Goal: Information Seeking & Learning: Find specific fact

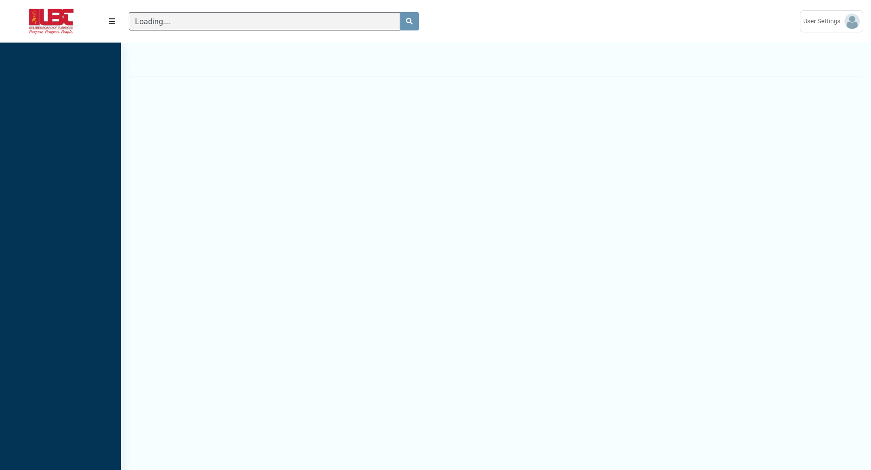
scroll to position [4, 0]
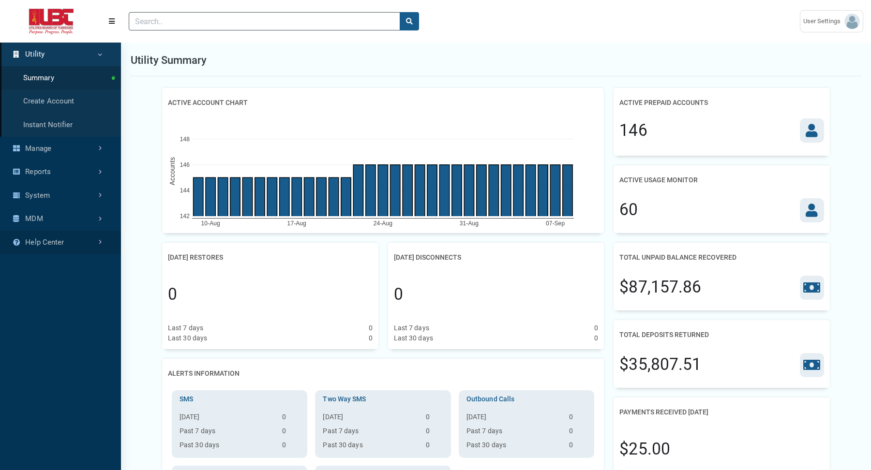
click at [69, 240] on link "Help Center" at bounding box center [60, 243] width 121 height 24
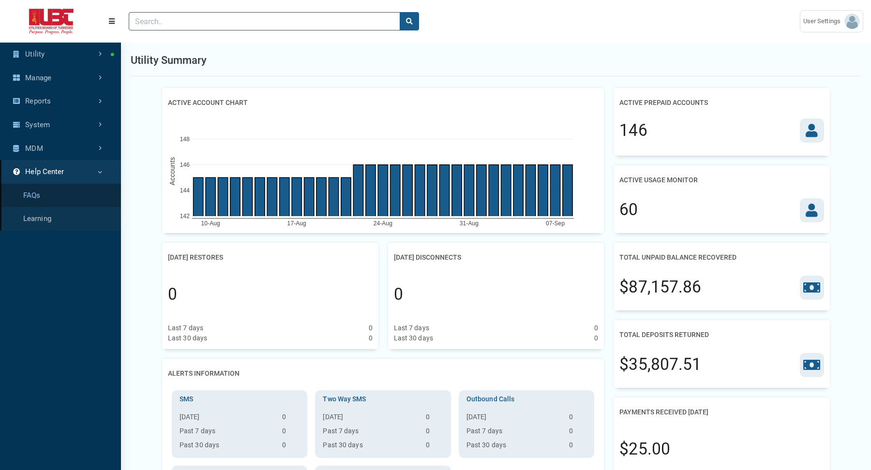
click at [55, 190] on link "FAQs" at bounding box center [60, 196] width 121 height 24
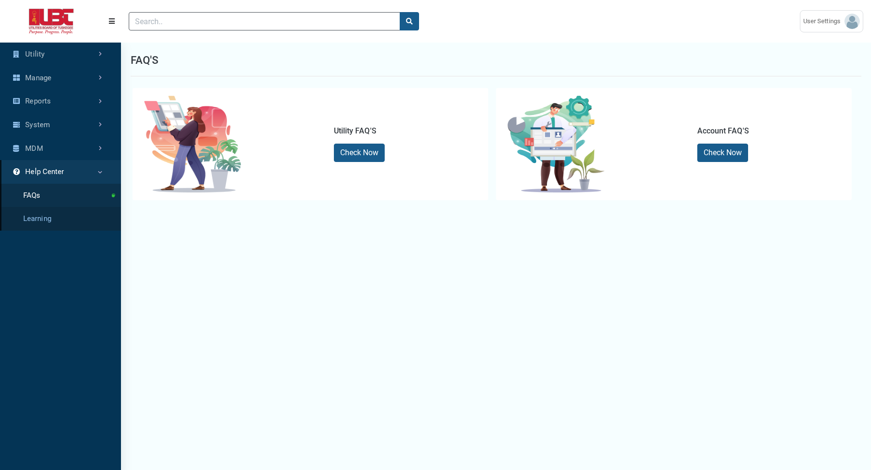
click at [54, 221] on link "Learning" at bounding box center [60, 219] width 121 height 24
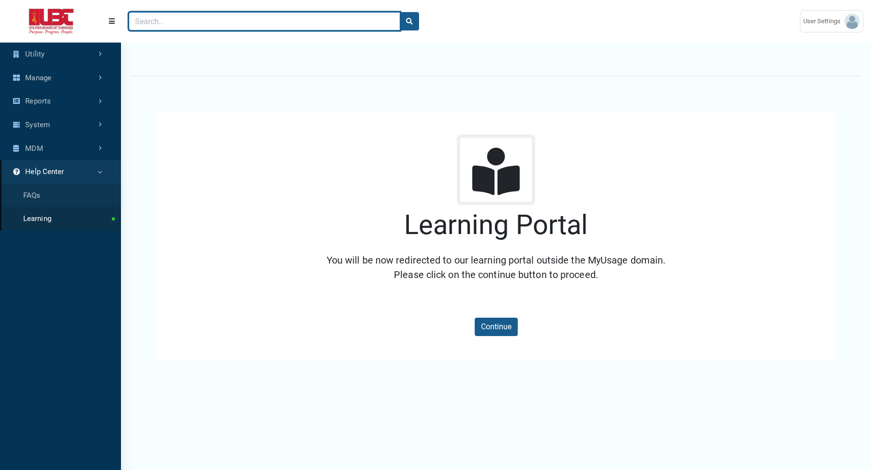
click at [296, 20] on input "Search" at bounding box center [265, 21] width 272 height 18
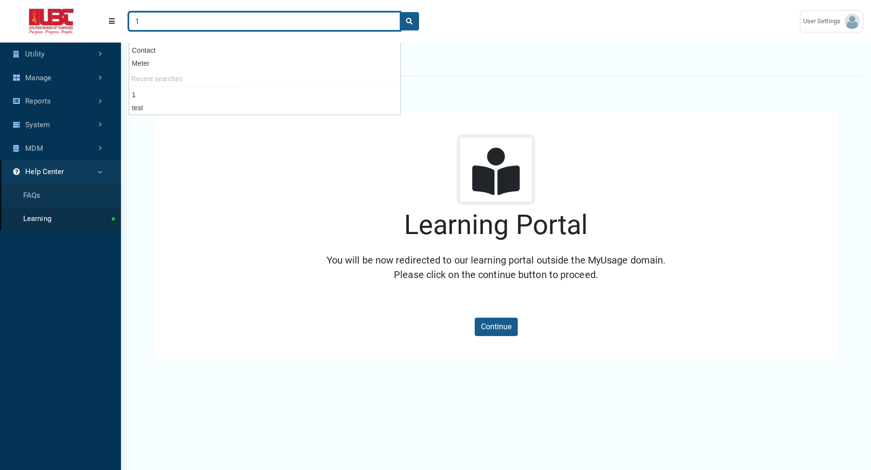
type input "1"
click at [400, 12] on button "search" at bounding box center [409, 21] width 19 height 18
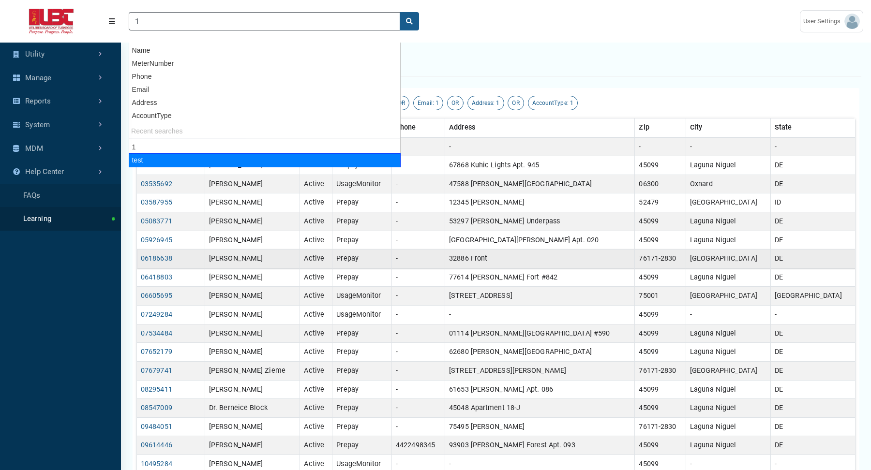
click at [333, 254] on td "Active" at bounding box center [316, 259] width 32 height 19
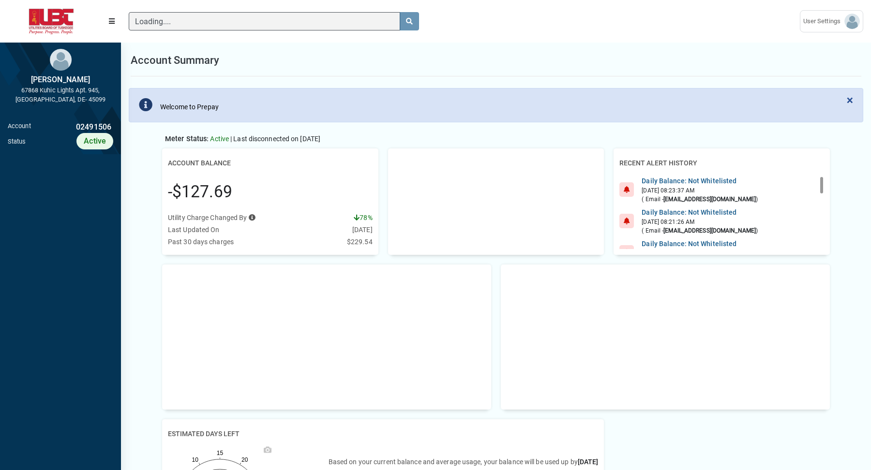
scroll to position [4, 0]
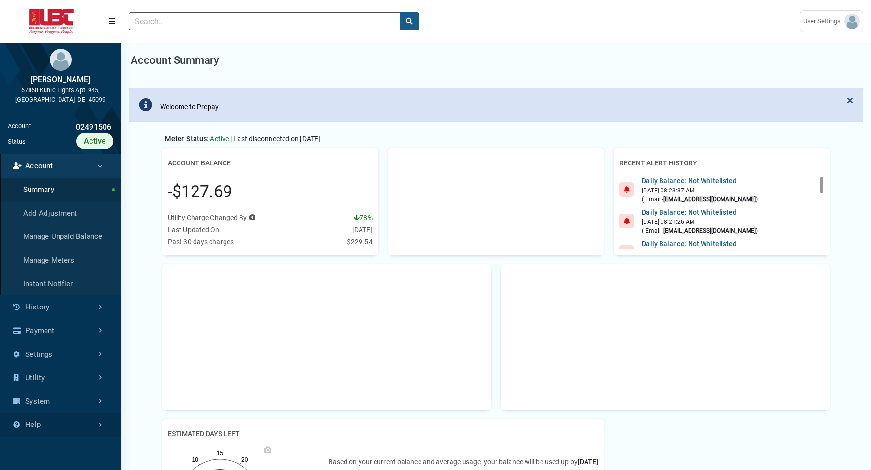
click at [48, 421] on link "Help" at bounding box center [60, 425] width 121 height 24
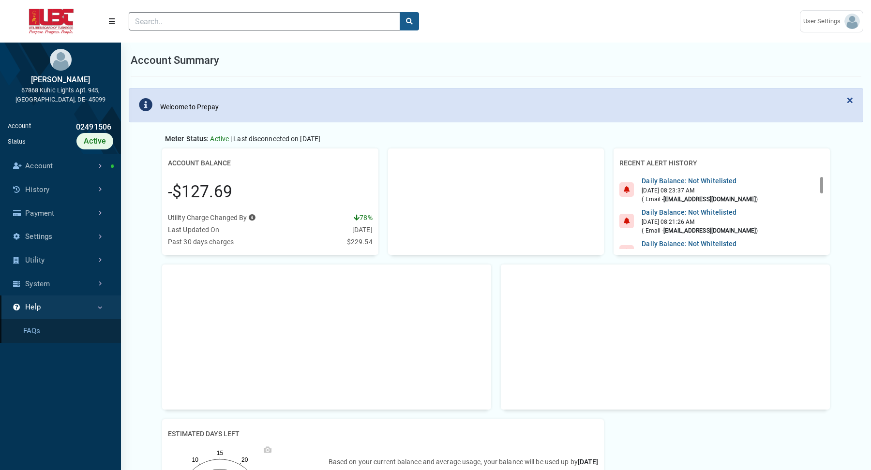
click at [52, 341] on link "FAQs" at bounding box center [60, 331] width 121 height 24
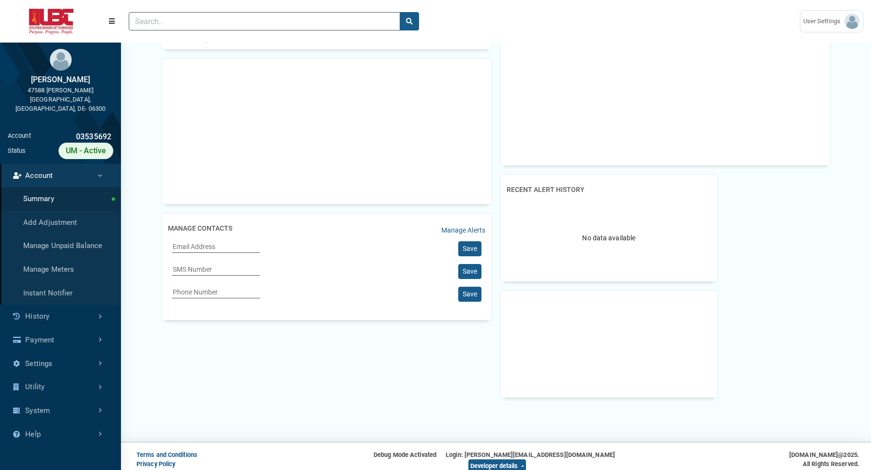
scroll to position [355, 0]
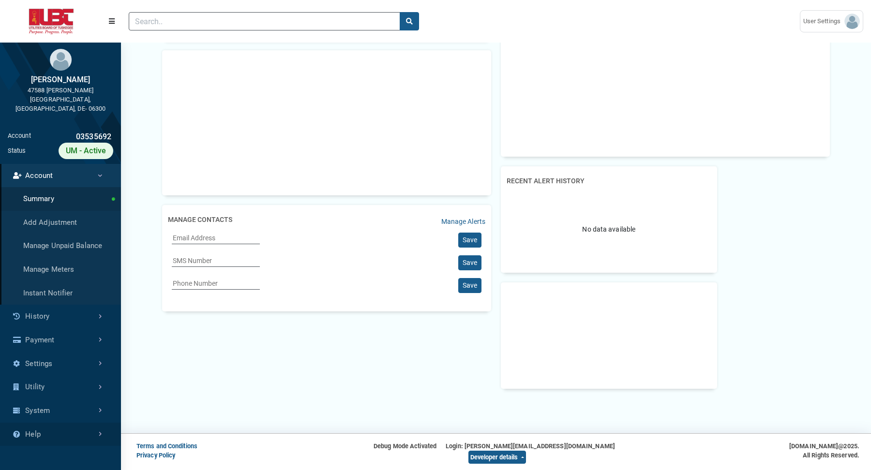
click at [91, 423] on link "Help" at bounding box center [60, 435] width 121 height 24
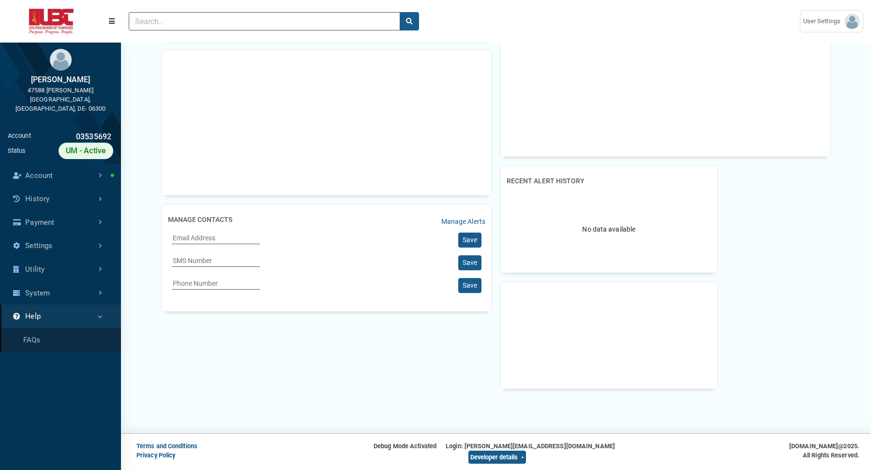
click at [47, 334] on link "FAQs" at bounding box center [60, 341] width 121 height 24
